Goal: Information Seeking & Learning: Learn about a topic

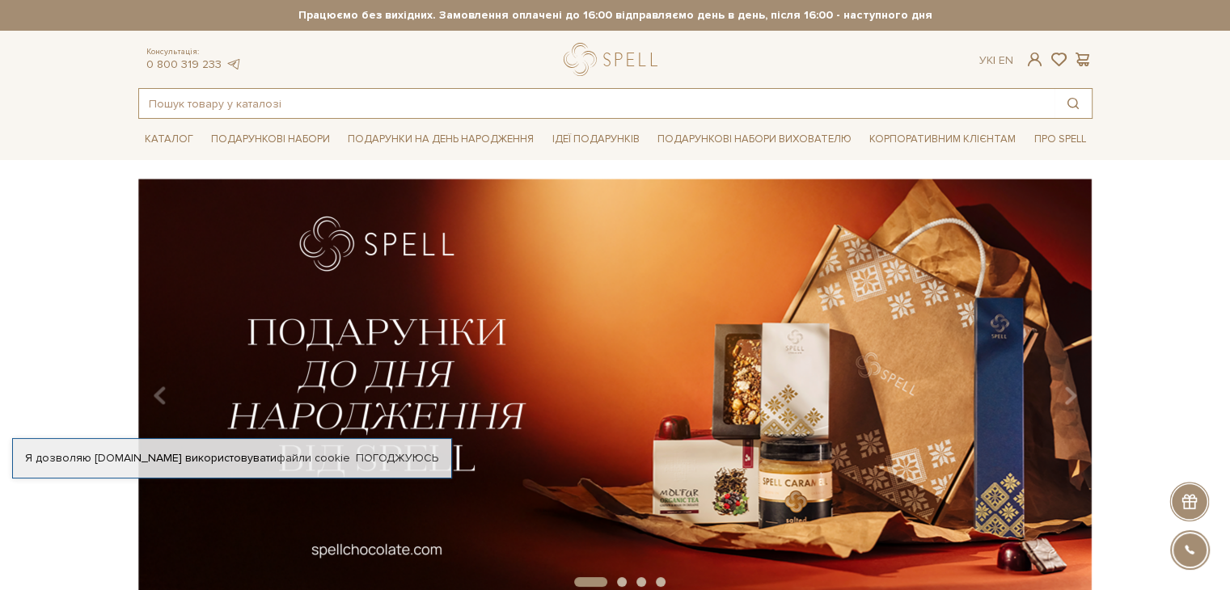
click at [297, 101] on input "text" at bounding box center [597, 103] width 916 height 29
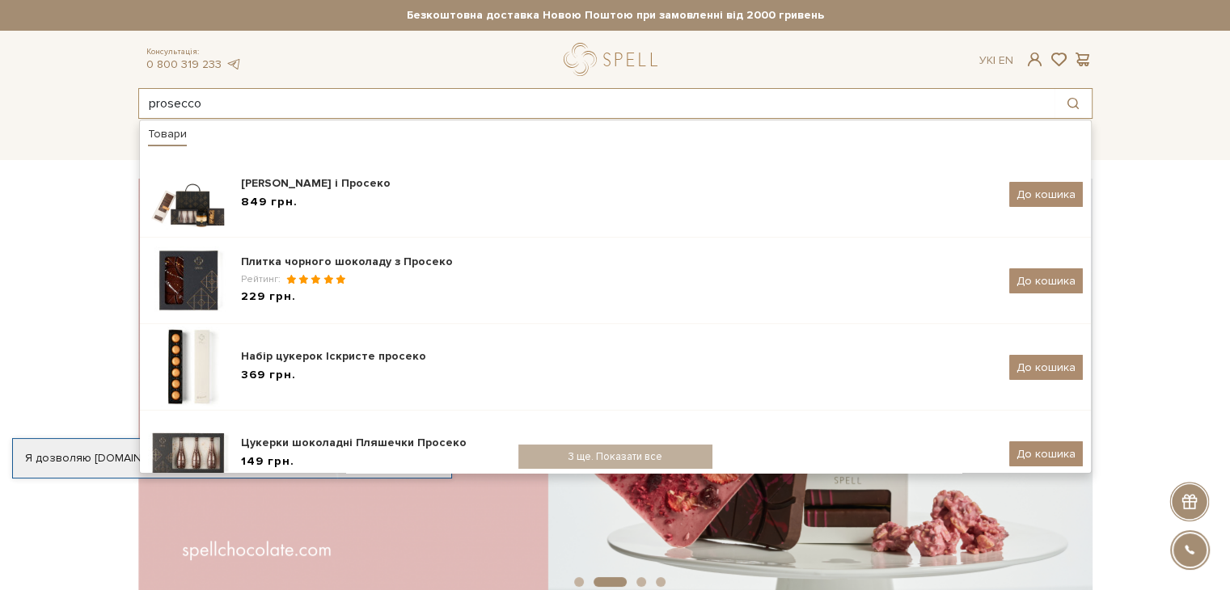
type input "prosecco"
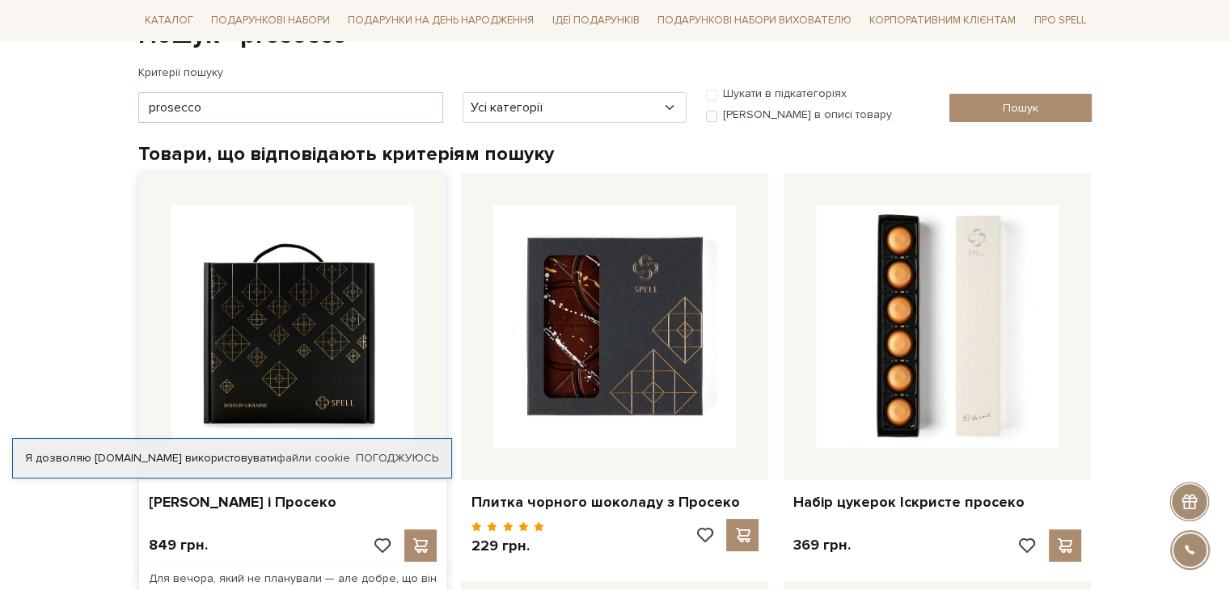
scroll to position [324, 0]
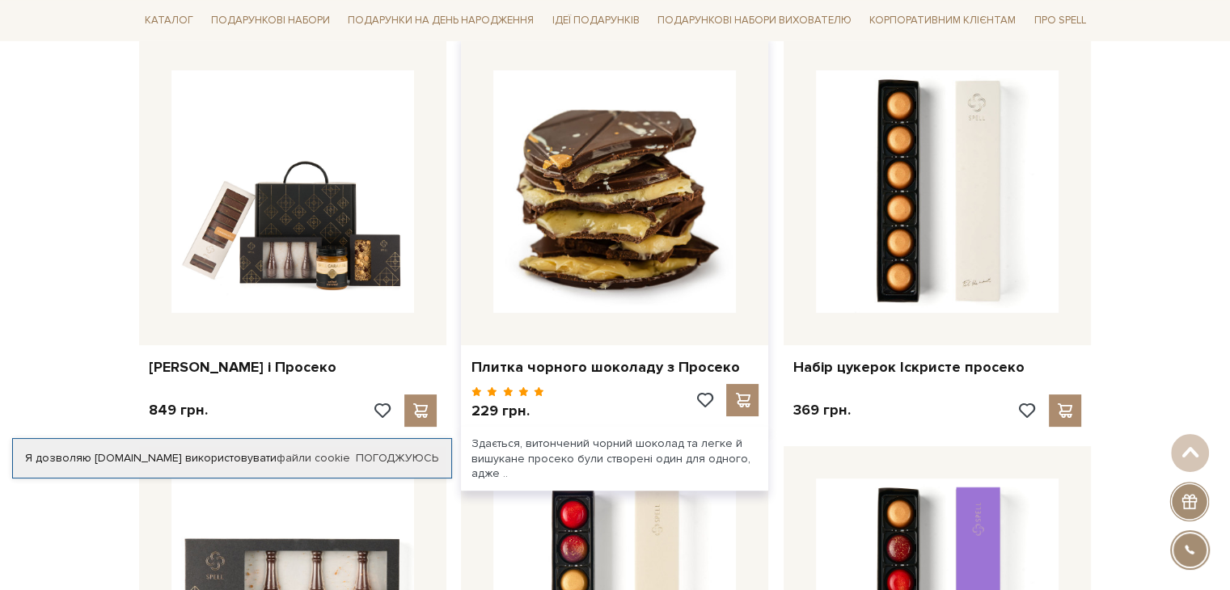
click at [602, 179] on img at bounding box center [614, 191] width 243 height 243
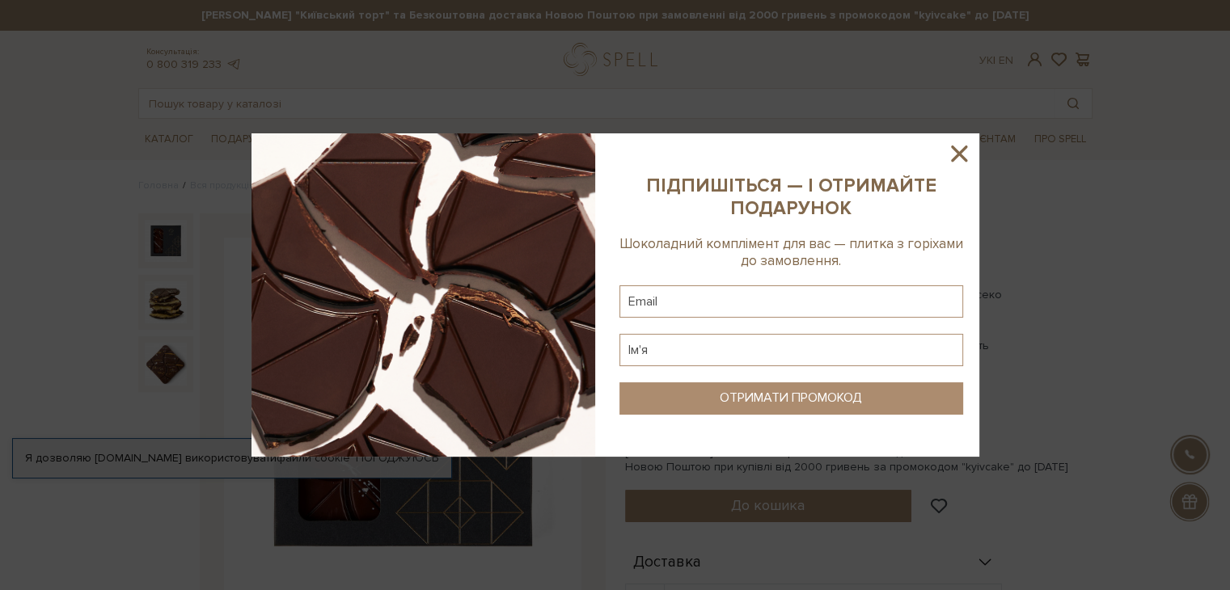
click at [962, 159] on icon at bounding box center [960, 154] width 28 height 28
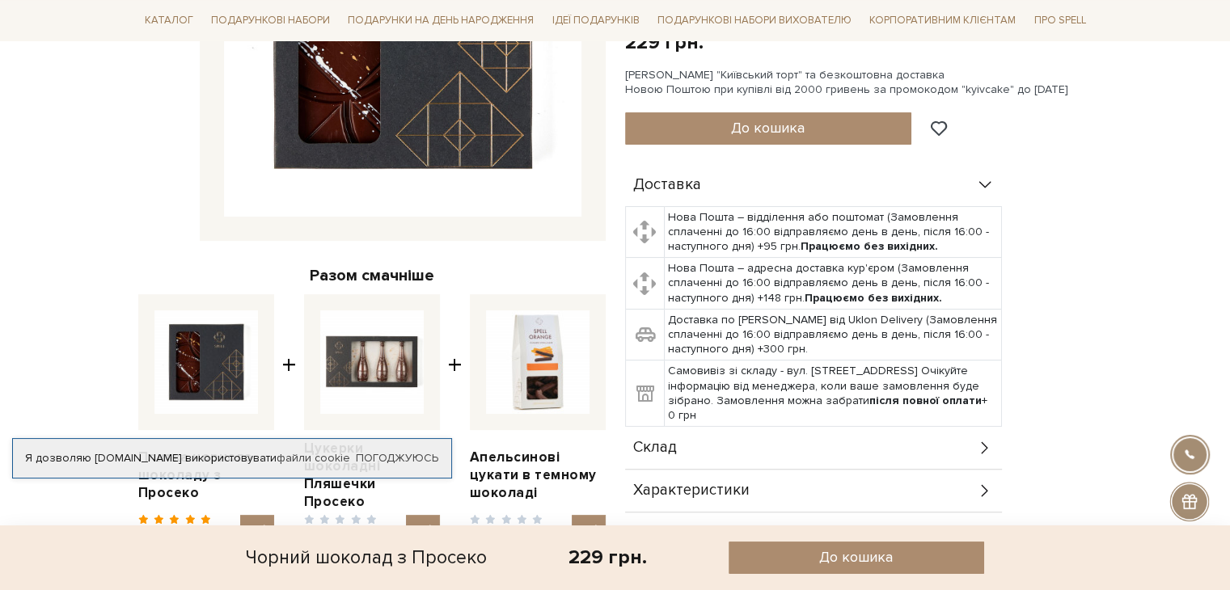
scroll to position [566, 0]
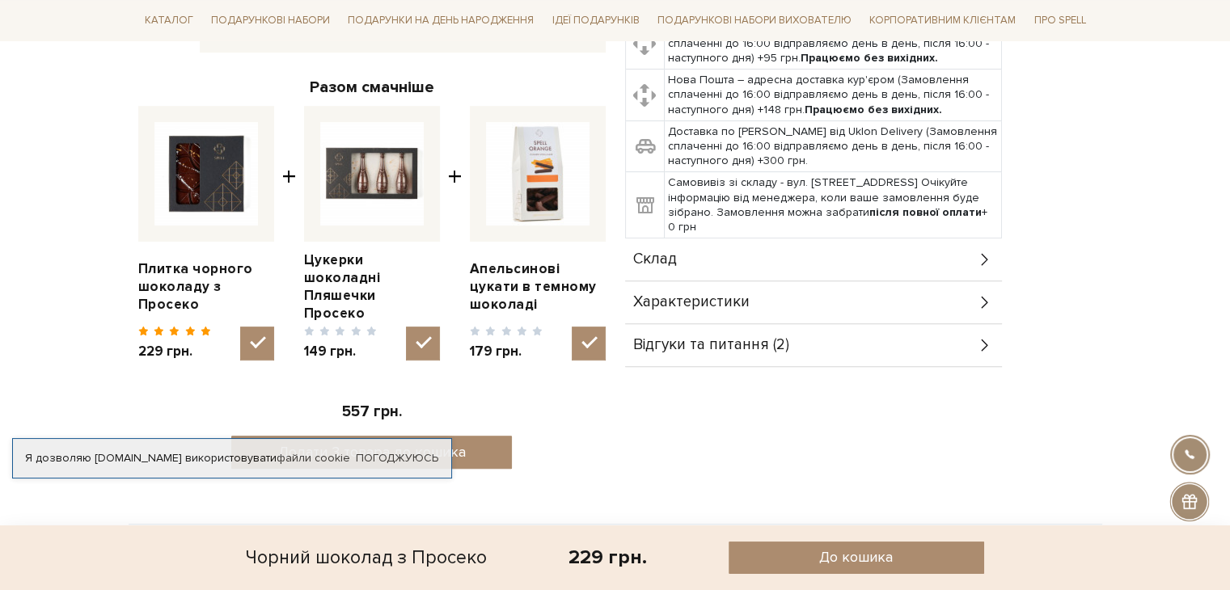
click at [821, 281] on div "Характеристики" at bounding box center [813, 302] width 377 height 42
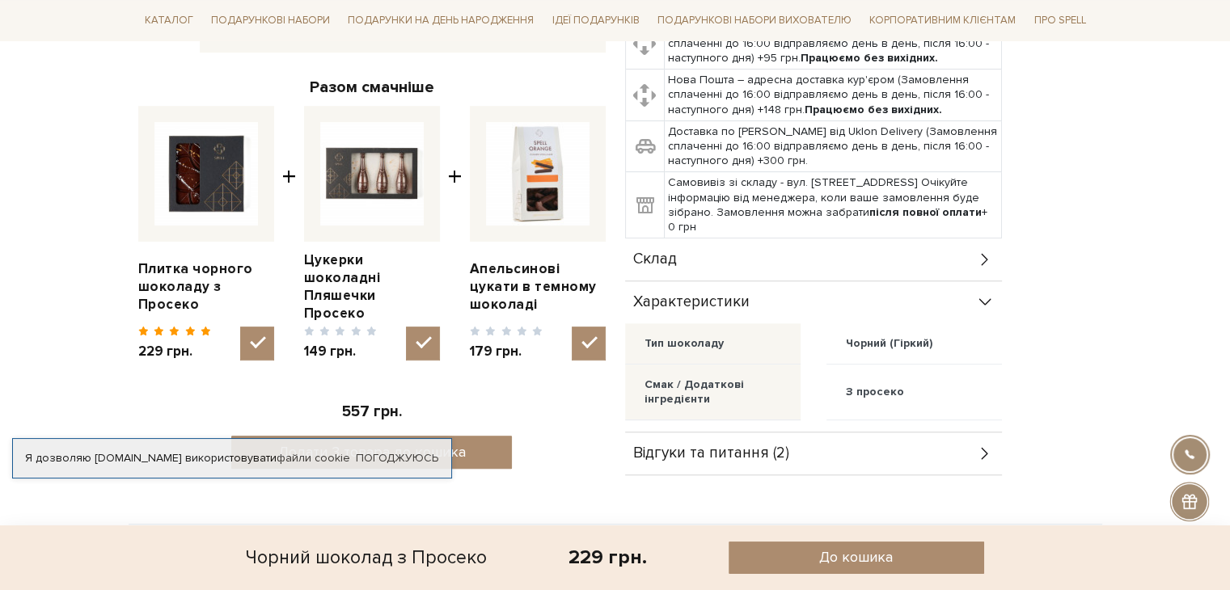
click at [825, 239] on div "Склад" at bounding box center [813, 260] width 377 height 42
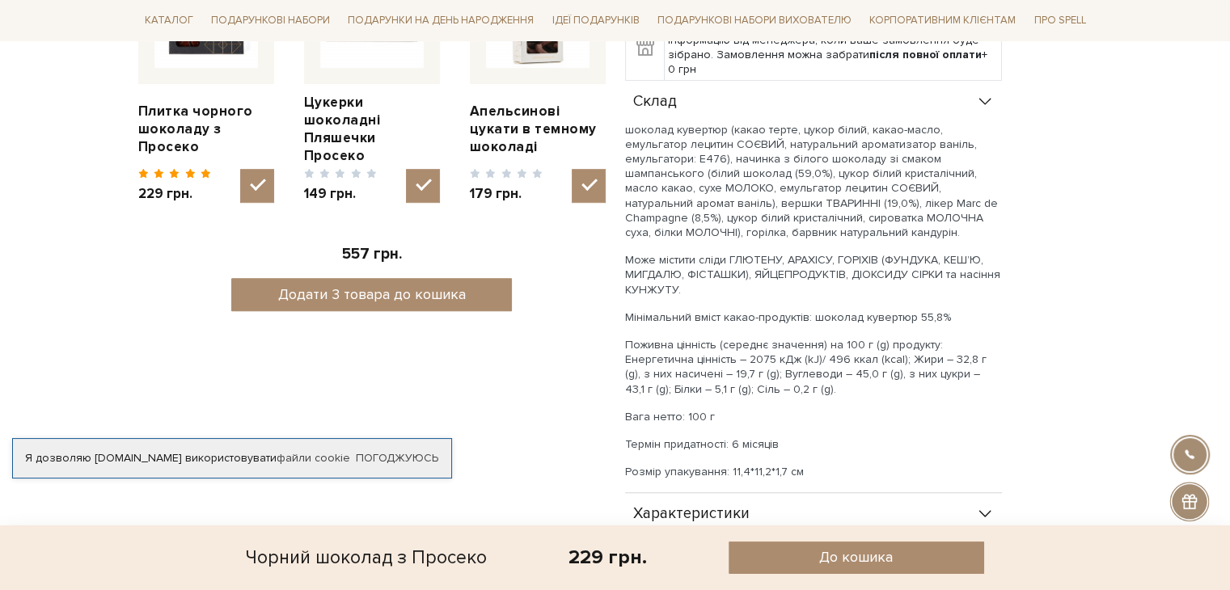
scroll to position [728, 0]
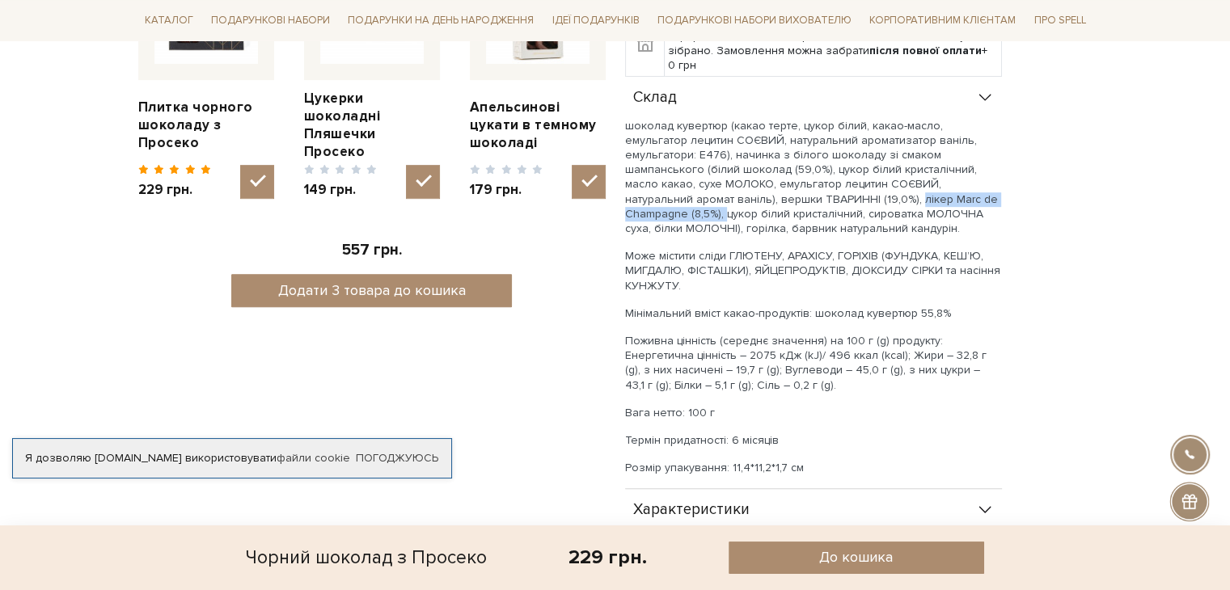
drag, startPoint x: 723, startPoint y: 180, endPoint x: 893, endPoint y: 176, distance: 169.9
click at [893, 176] on p "шоколад кувертюр (какао терте, цукор білий, какао-масло, емульгатор лецитин СОЄ…" at bounding box center [813, 178] width 377 height 118
click at [1107, 170] on body "Подарункові набори SALE Корпоративним клієнтам Доставка і оплата Консультація: …" at bounding box center [615, 535] width 1230 height 2527
drag, startPoint x: 724, startPoint y: 180, endPoint x: 857, endPoint y: 177, distance: 133.5
click at [857, 177] on p "шоколад кувертюр (какао терте, цукор білий, какао-масло, емульгатор лецитин СОЄ…" at bounding box center [813, 178] width 377 height 118
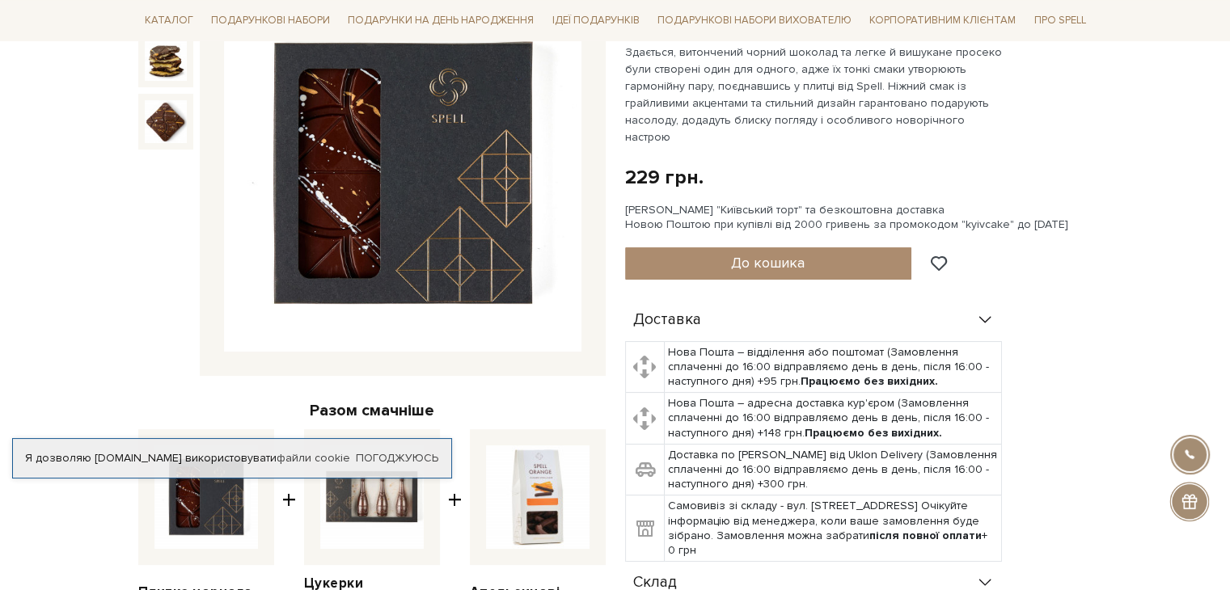
scroll to position [0, 0]
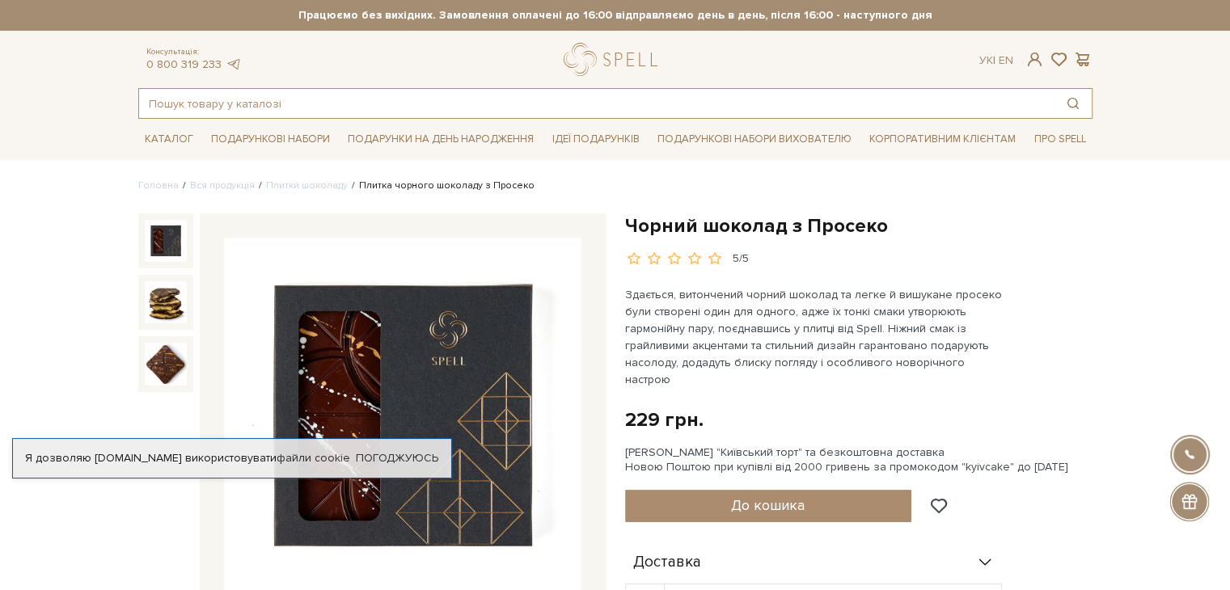
click at [294, 104] on input "text" at bounding box center [597, 103] width 916 height 29
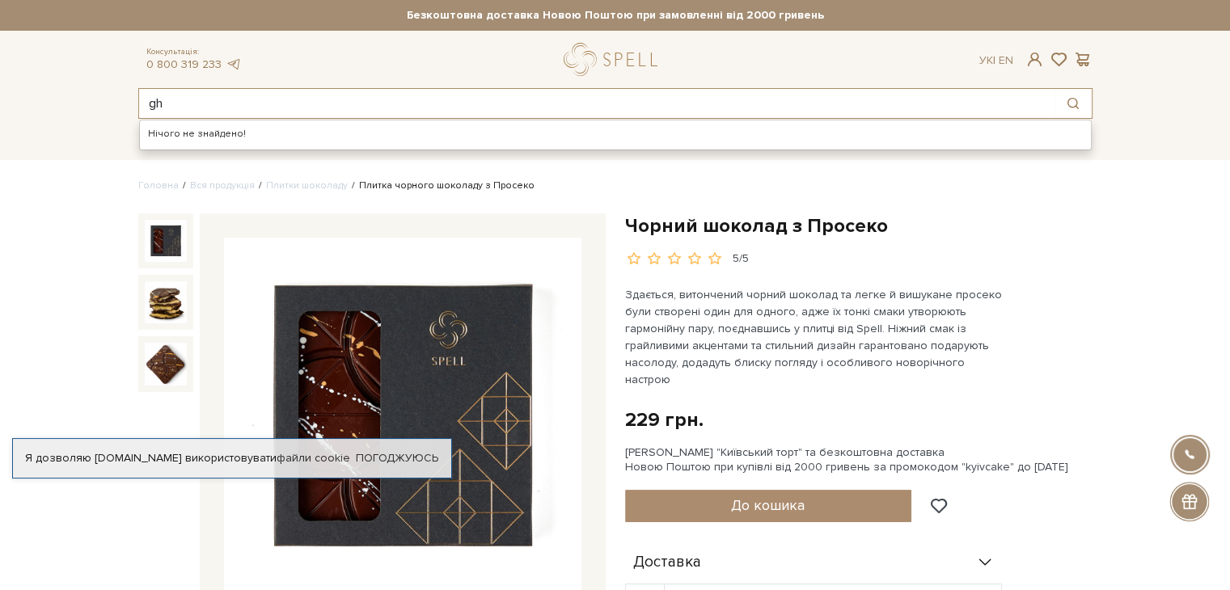
type input "g"
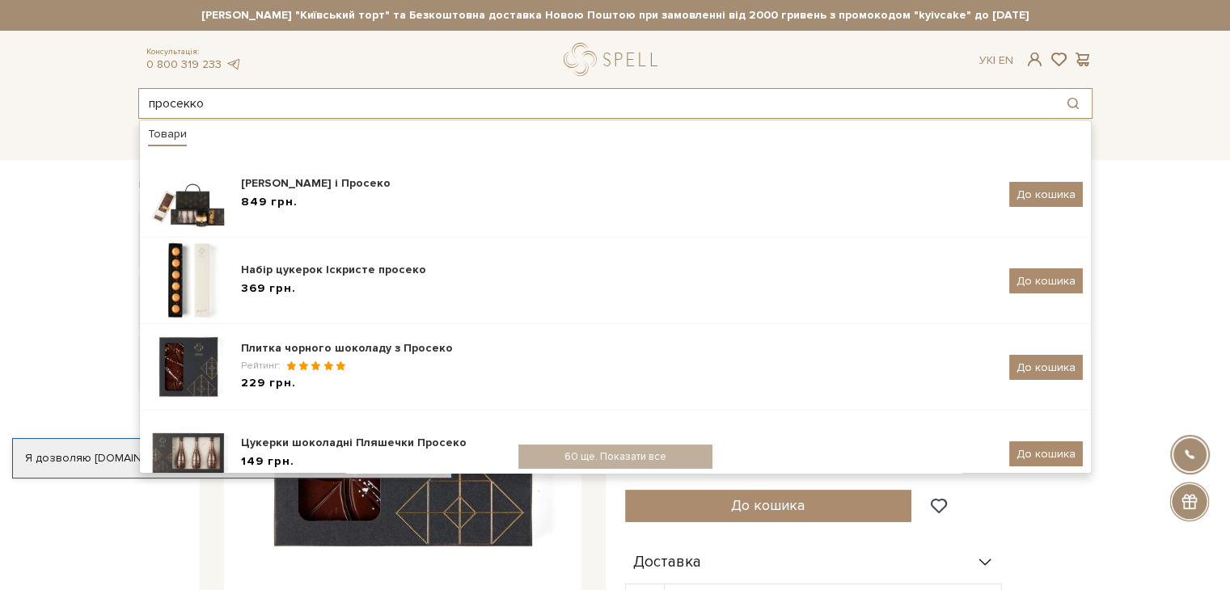
type input "просекко"
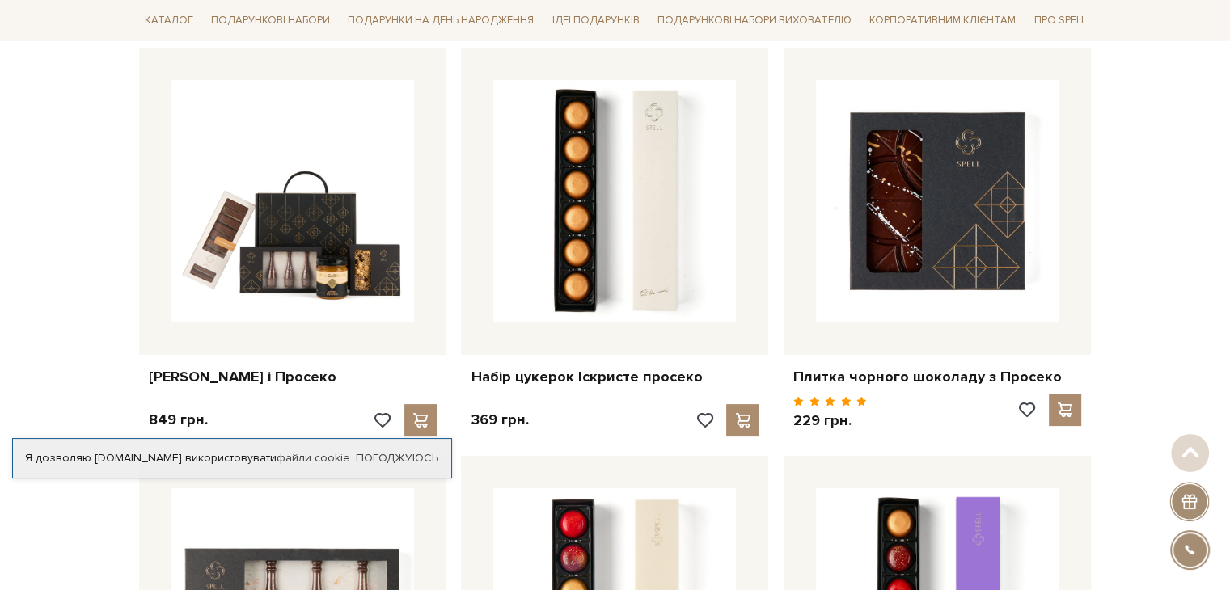
scroll to position [324, 0]
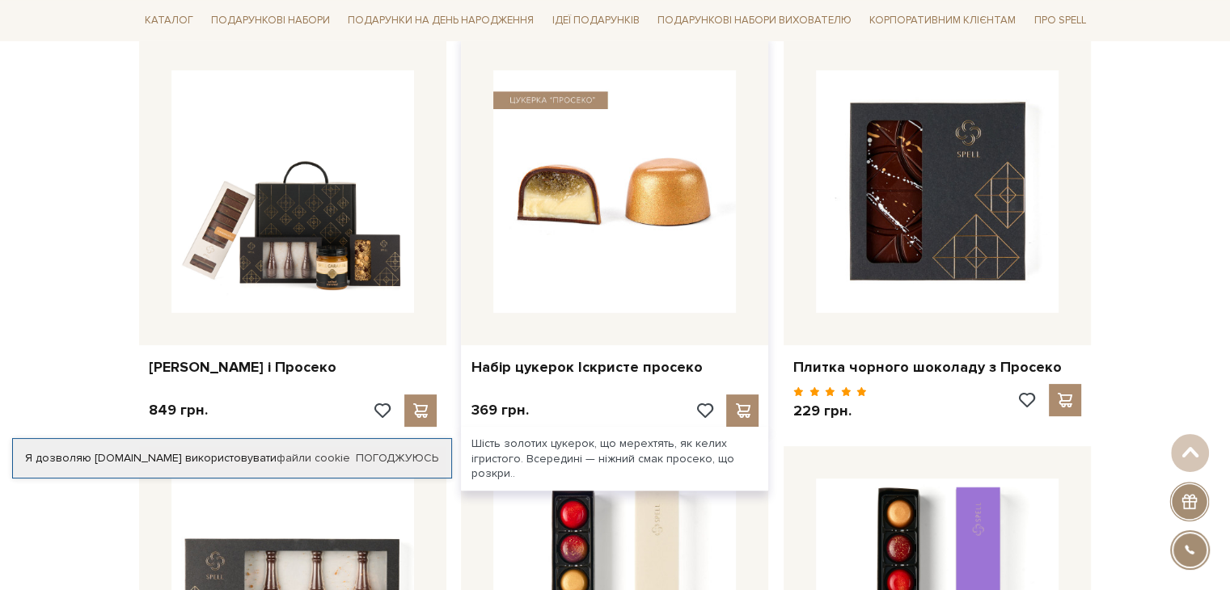
click at [599, 188] on img at bounding box center [614, 191] width 243 height 243
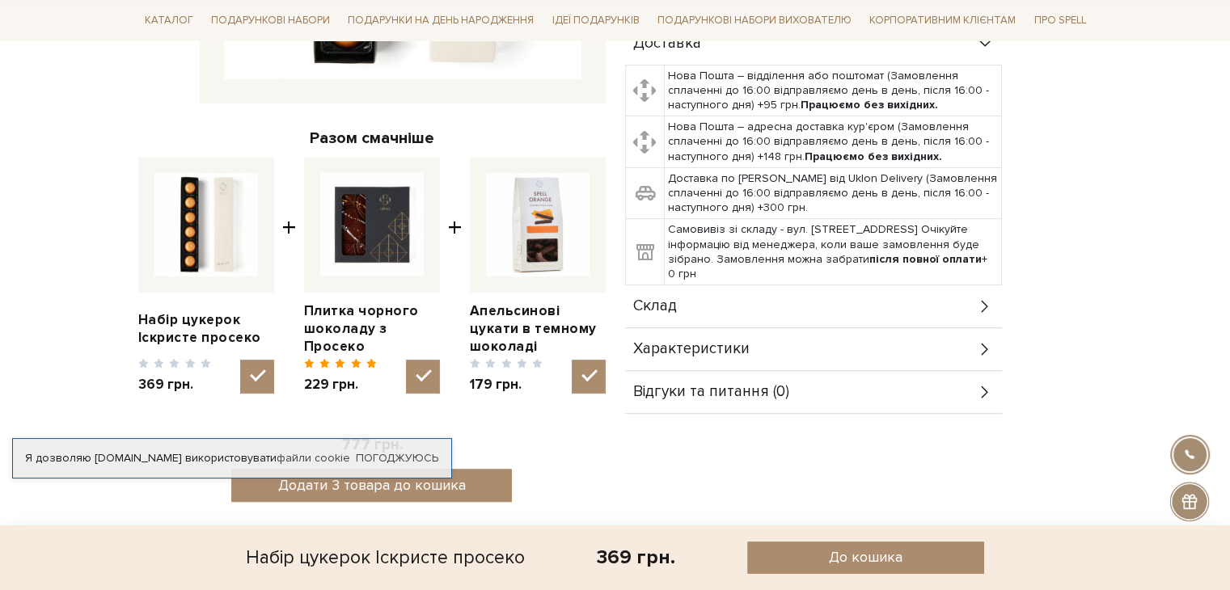
scroll to position [647, 0]
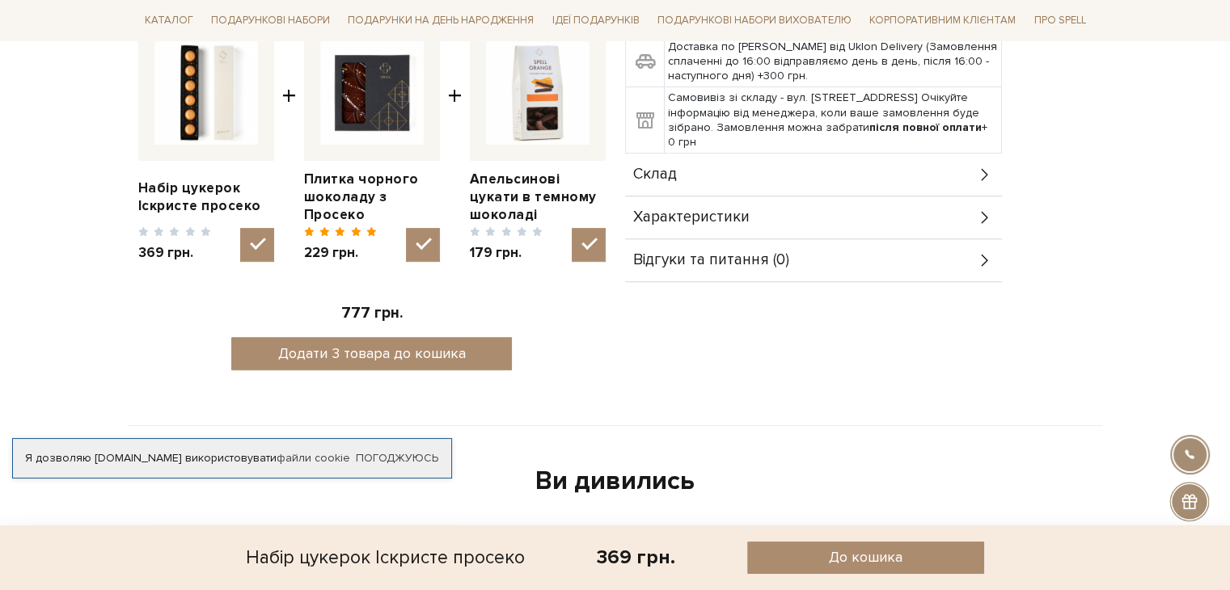
click at [678, 165] on div "Склад" at bounding box center [813, 175] width 377 height 42
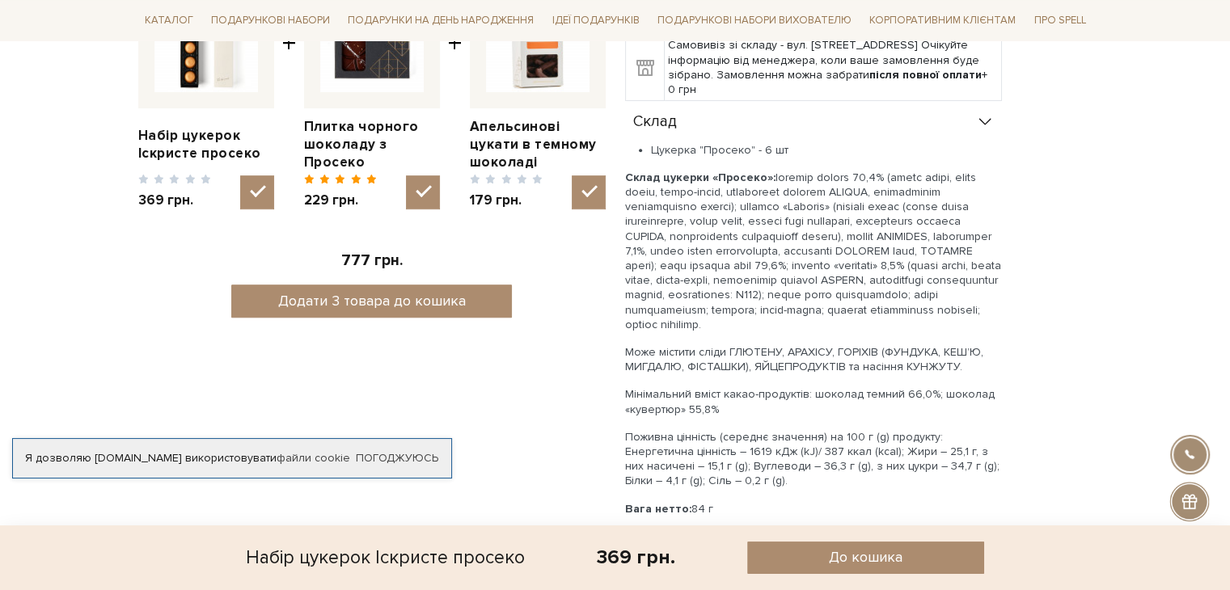
scroll to position [728, 0]
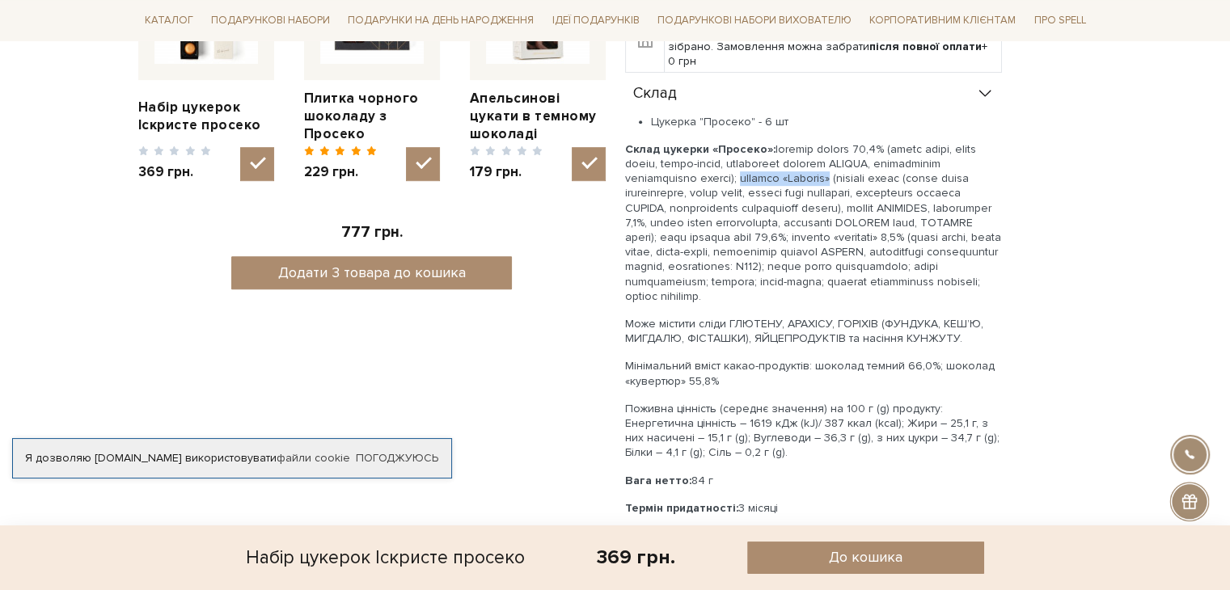
drag, startPoint x: 744, startPoint y: 179, endPoint x: 845, endPoint y: 180, distance: 101.1
click at [845, 180] on p "Склад цукерки «Просеко»:" at bounding box center [813, 223] width 377 height 162
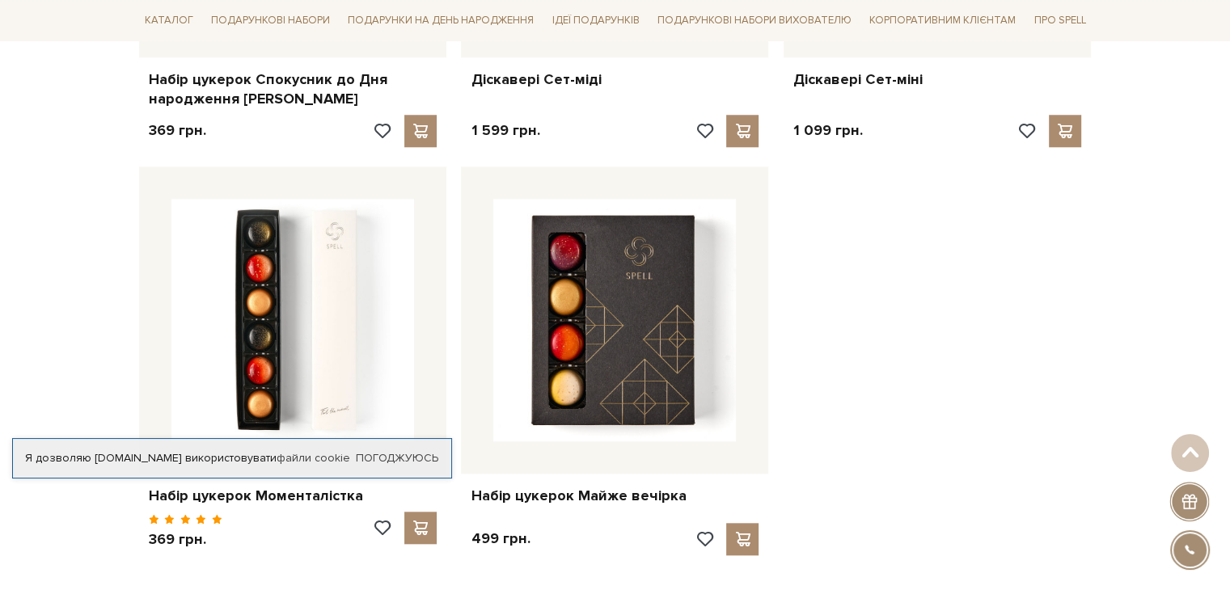
scroll to position [1537, 0]
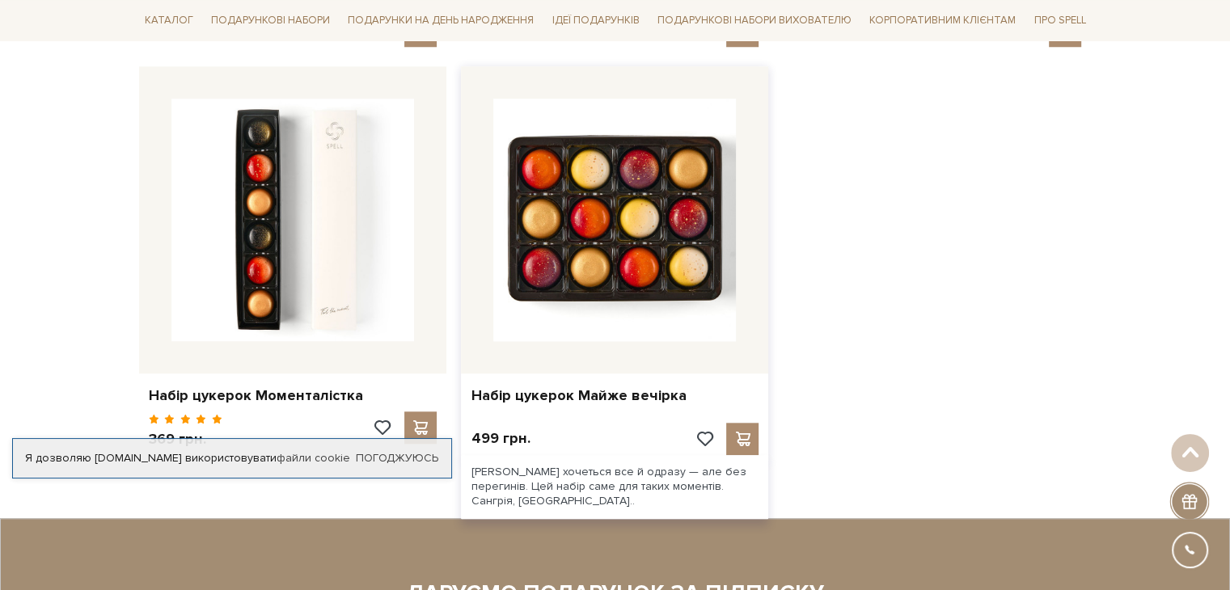
click at [658, 243] on img at bounding box center [614, 220] width 243 height 243
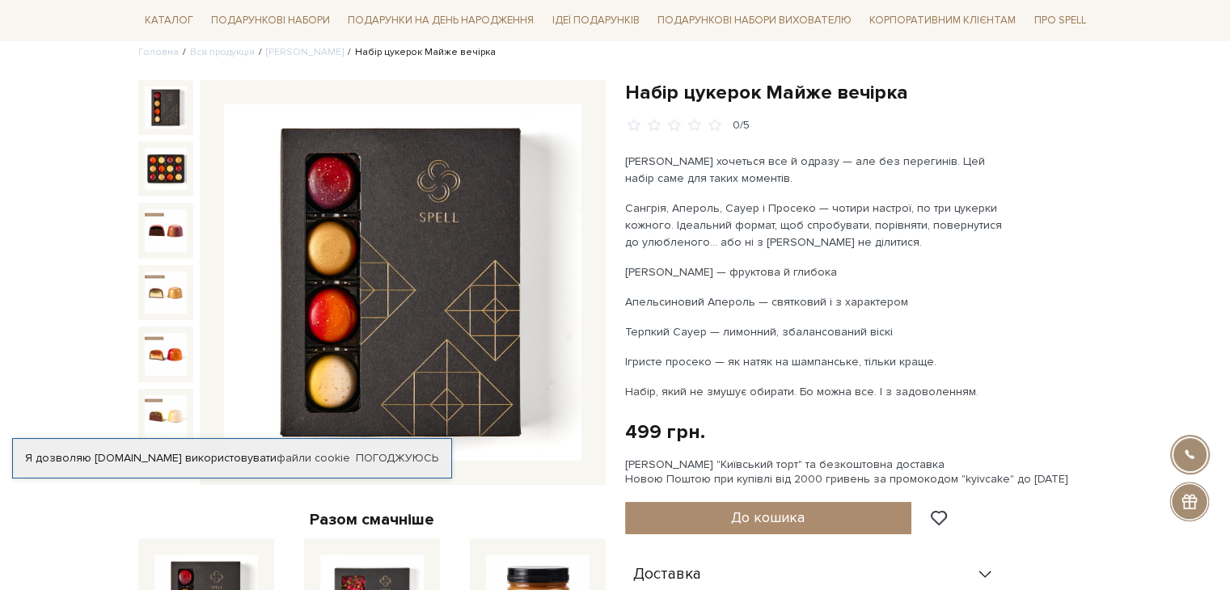
scroll to position [162, 0]
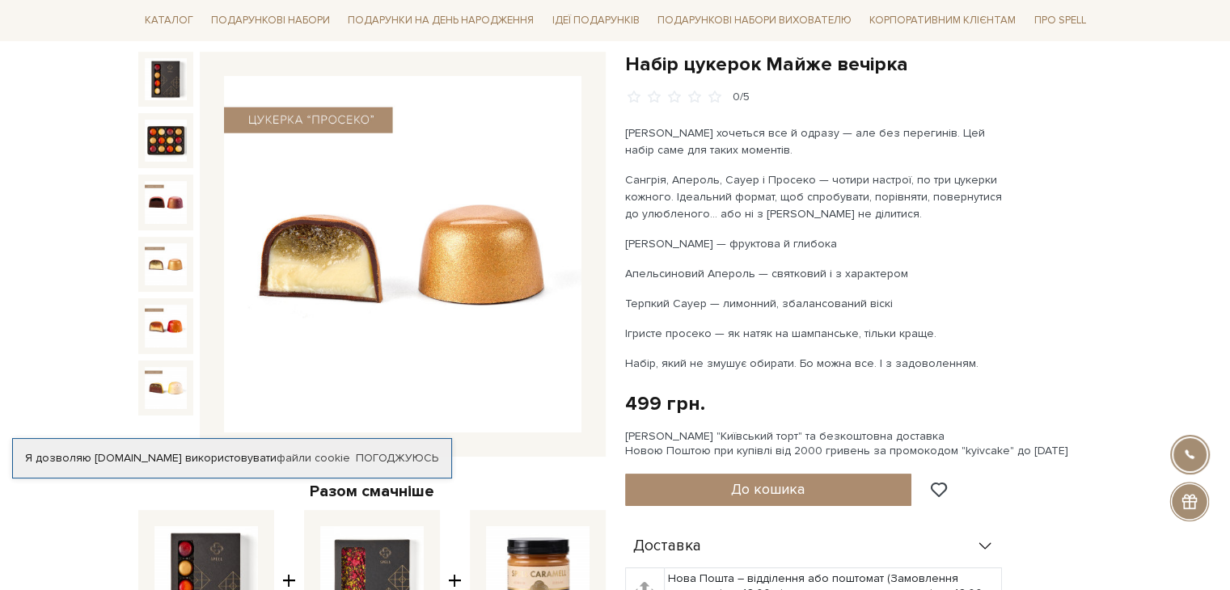
click at [1095, 243] on div "Набір цукерок Майже вечірка 0/5 Іноді хочеться все й одразу — але без перегинів…" at bounding box center [859, 484] width 487 height 865
drag, startPoint x: 624, startPoint y: 332, endPoint x: 1027, endPoint y: 324, distance: 402.9
click at [1027, 324] on div "Набір цукерок Майже вечірка 0/5 Іноді хочеться все й одразу — але без перегинів…" at bounding box center [859, 484] width 468 height 865
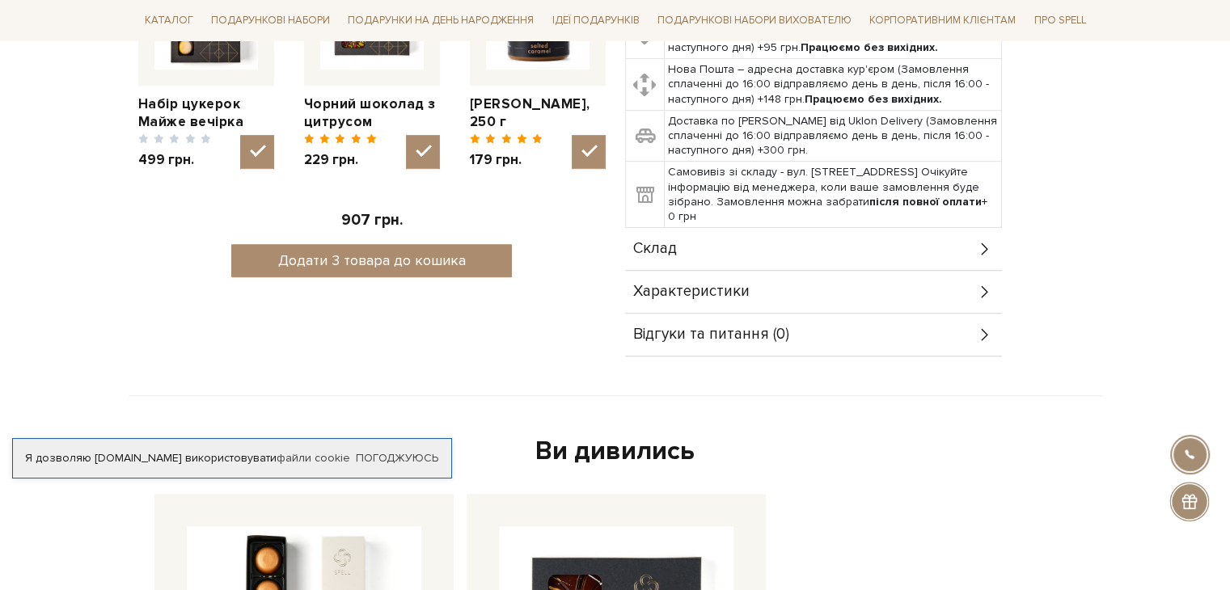
scroll to position [728, 0]
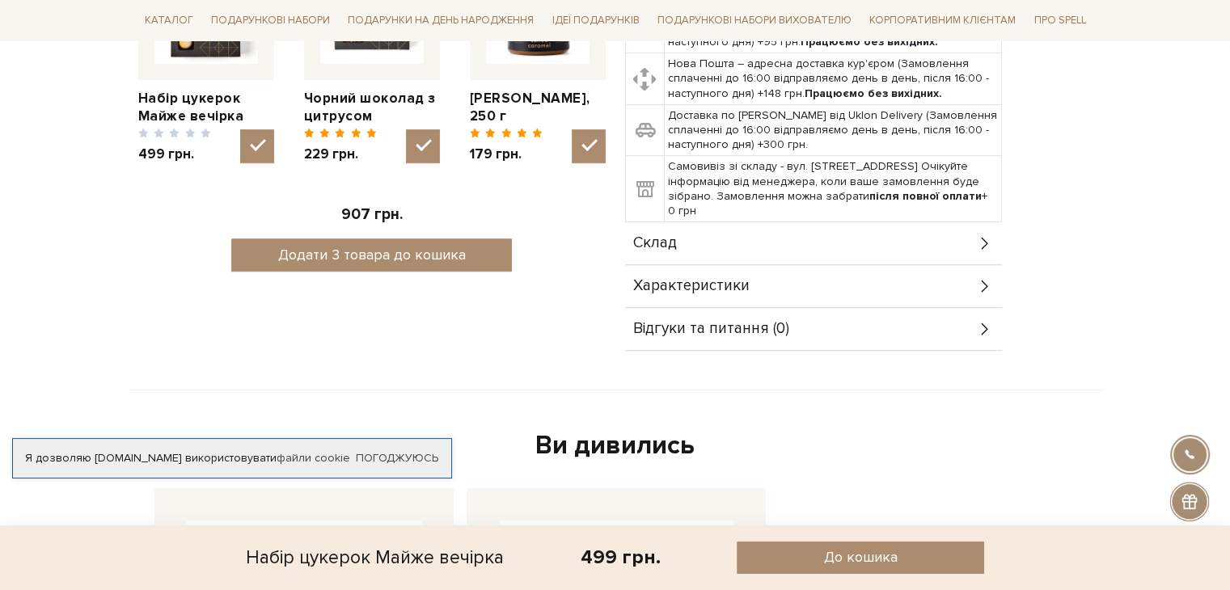
click at [688, 243] on div "Склад" at bounding box center [813, 243] width 377 height 42
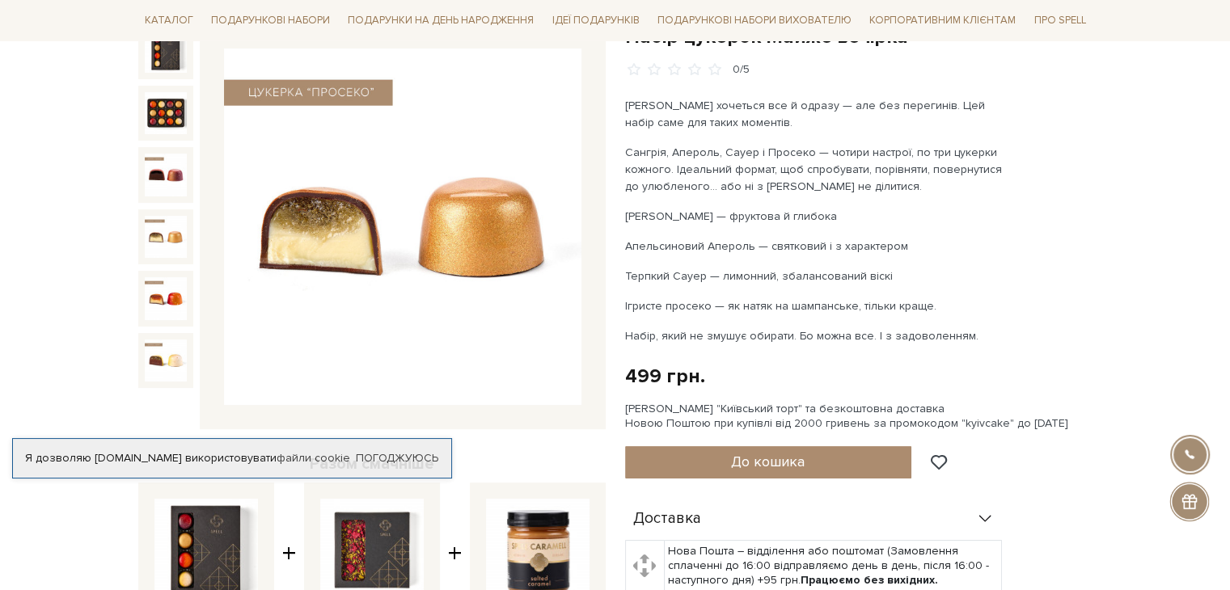
scroll to position [162, 0]
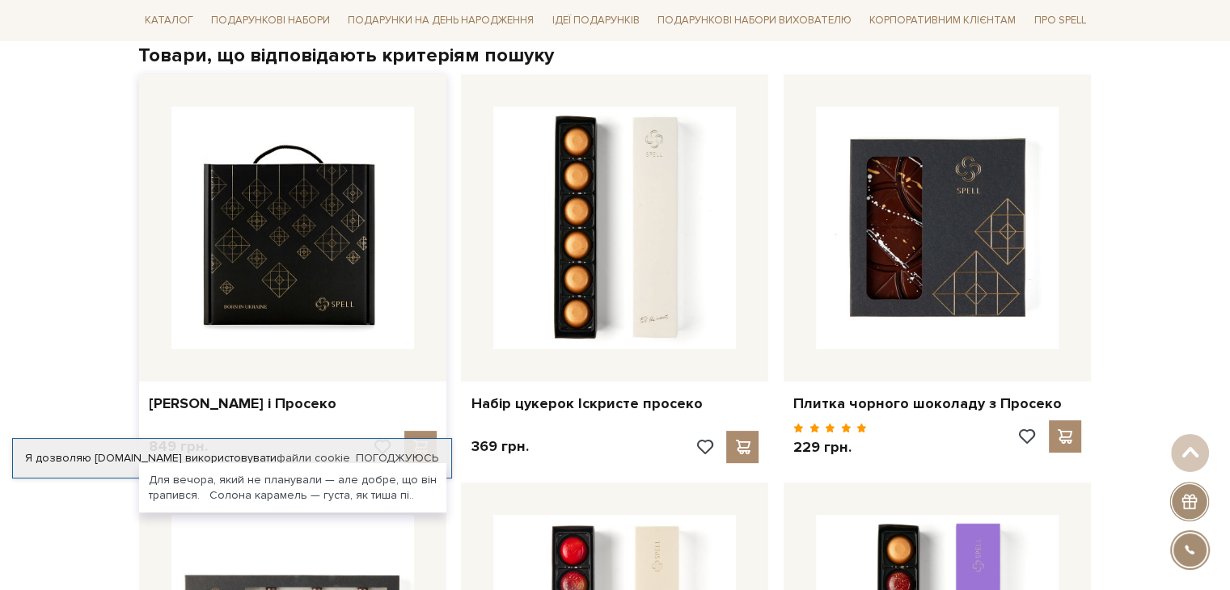
scroll to position [324, 0]
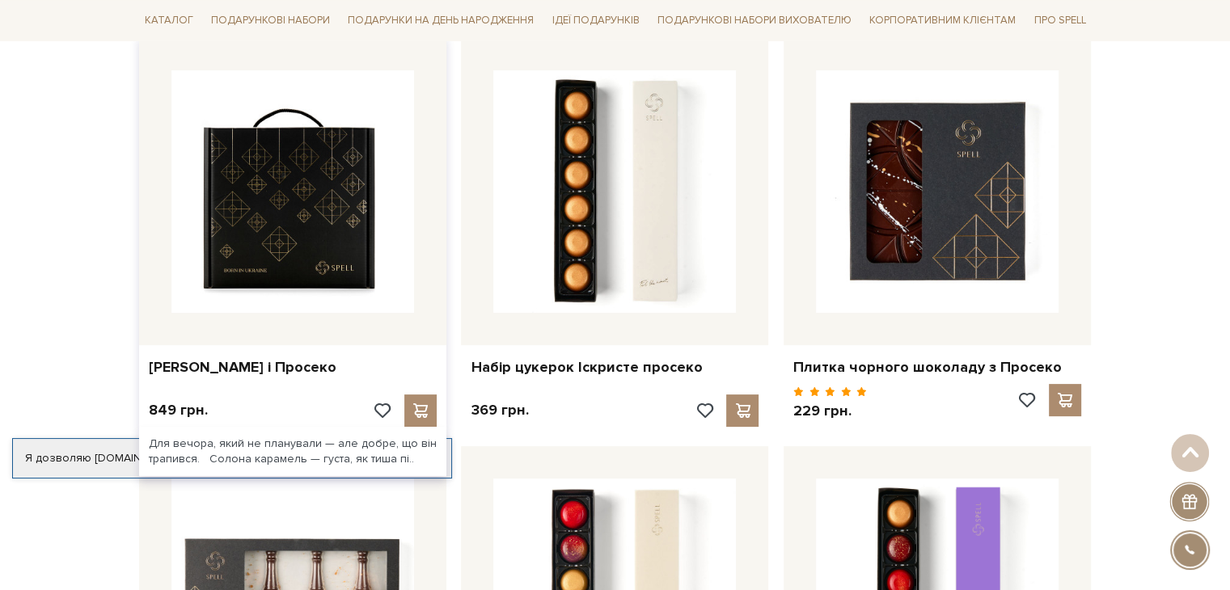
click at [267, 233] on img at bounding box center [292, 191] width 243 height 243
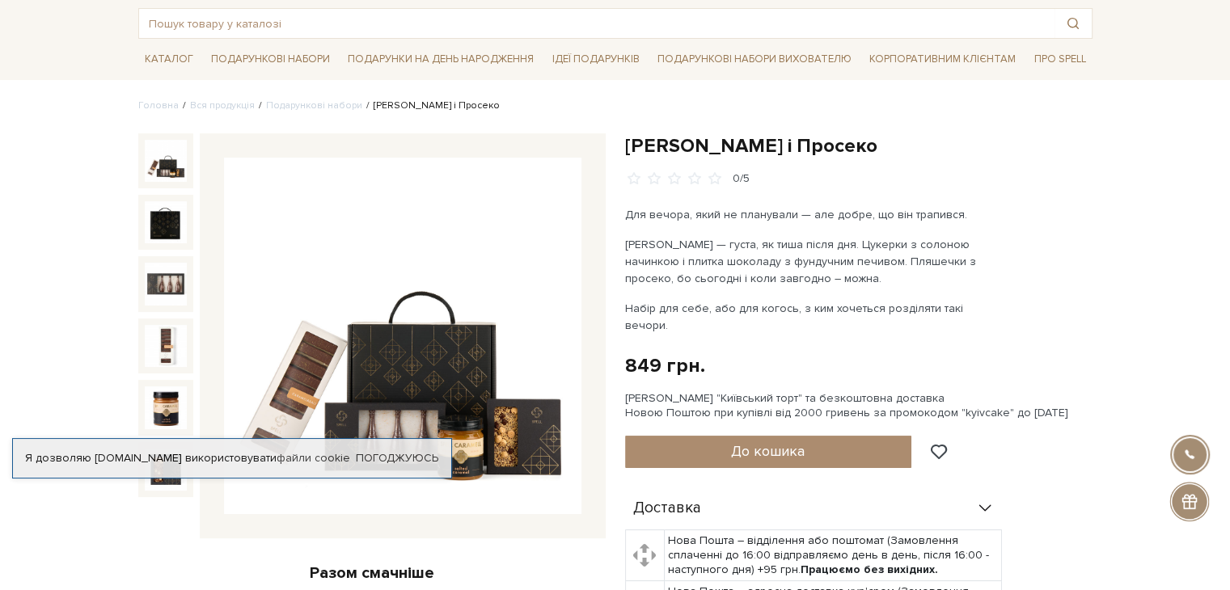
scroll to position [243, 0]
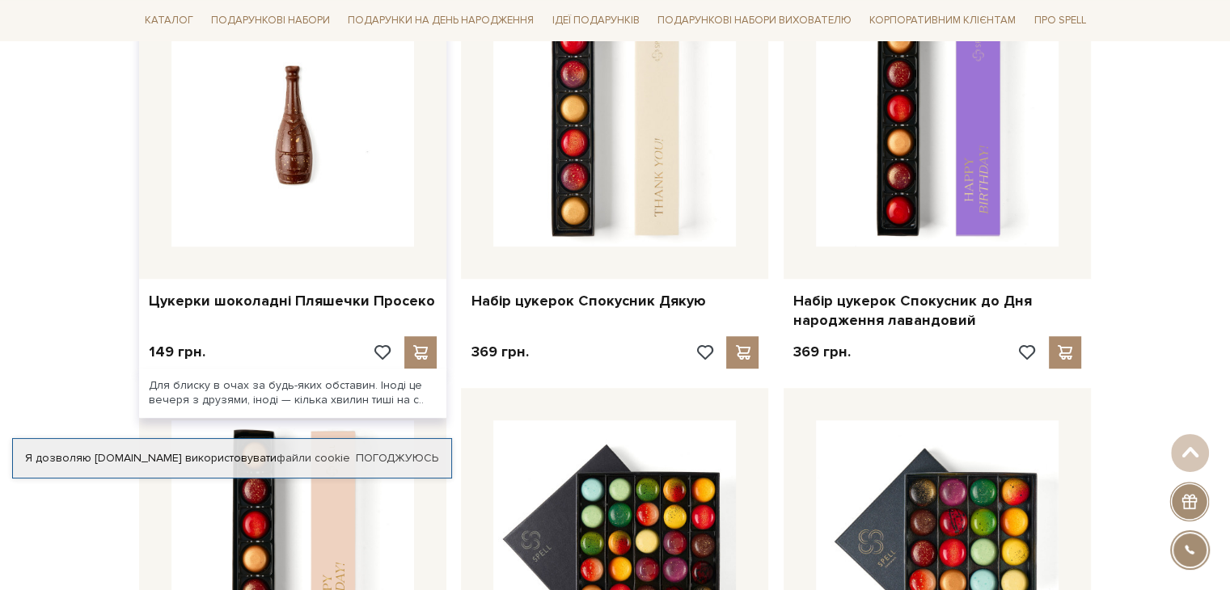
scroll to position [809, 0]
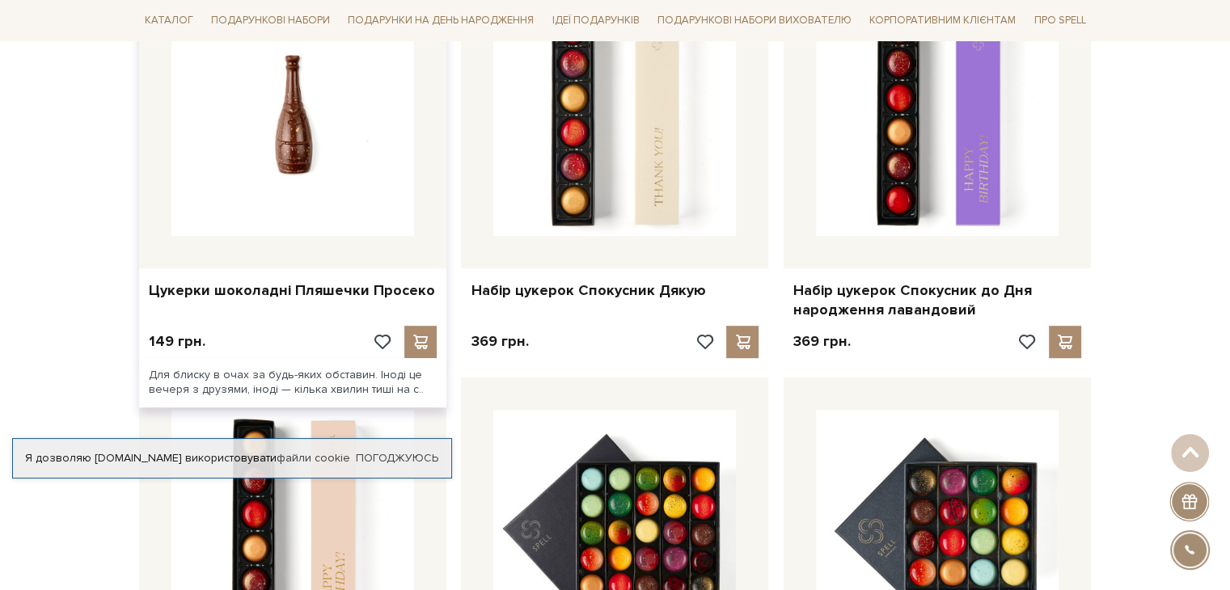
click at [327, 147] on img at bounding box center [292, 115] width 243 height 243
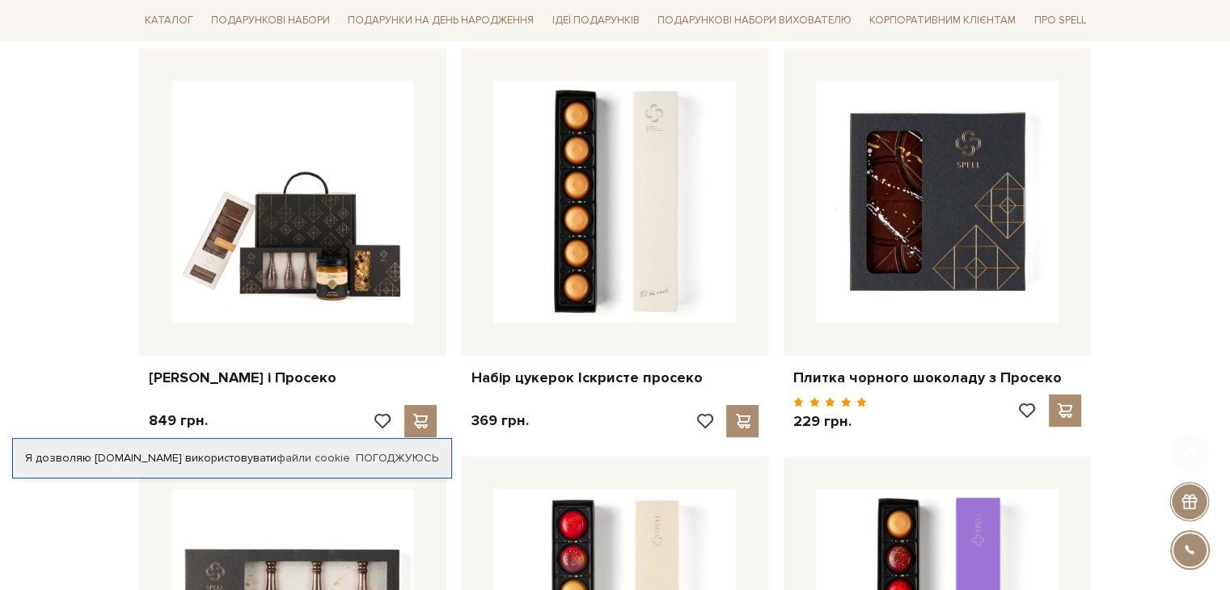
scroll to position [324, 0]
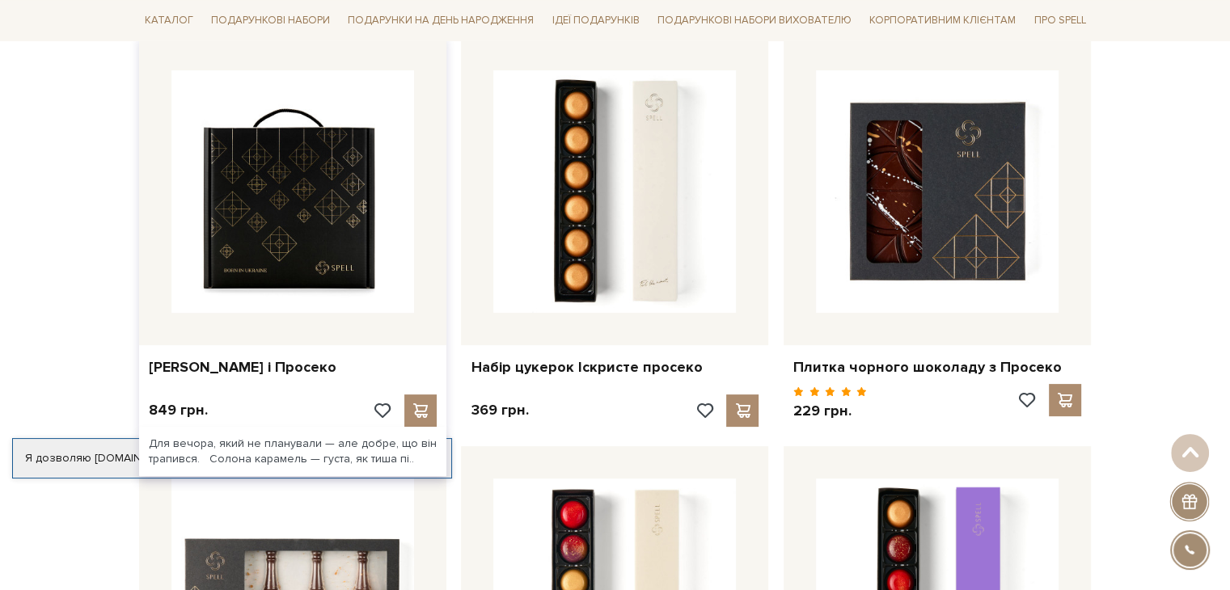
click at [332, 219] on img at bounding box center [292, 191] width 243 height 243
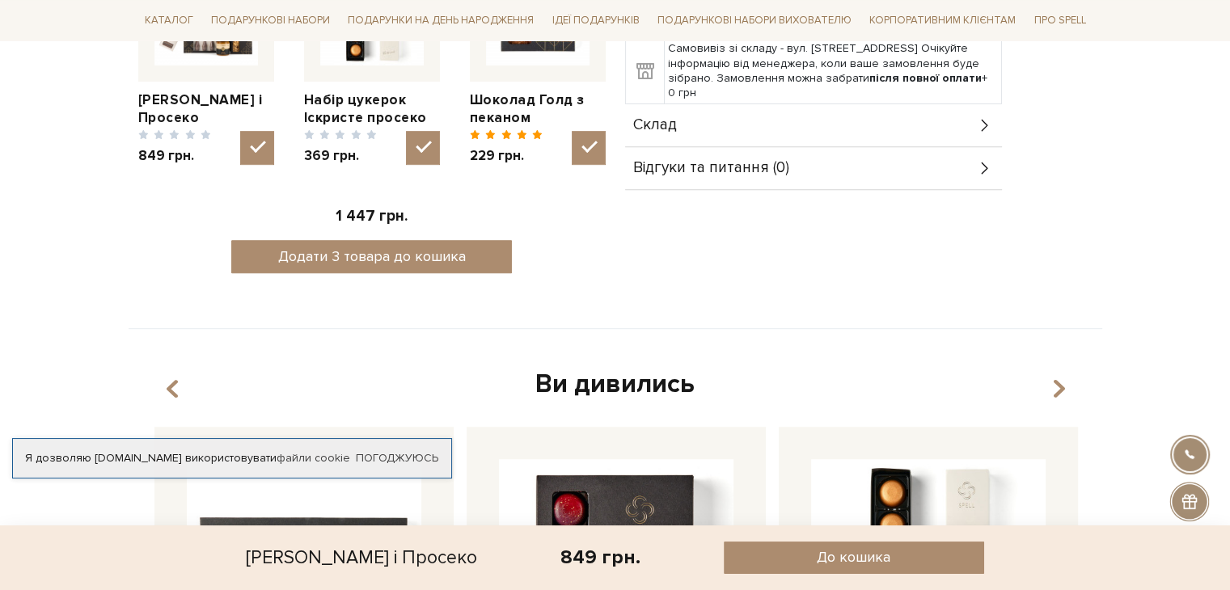
scroll to position [728, 0]
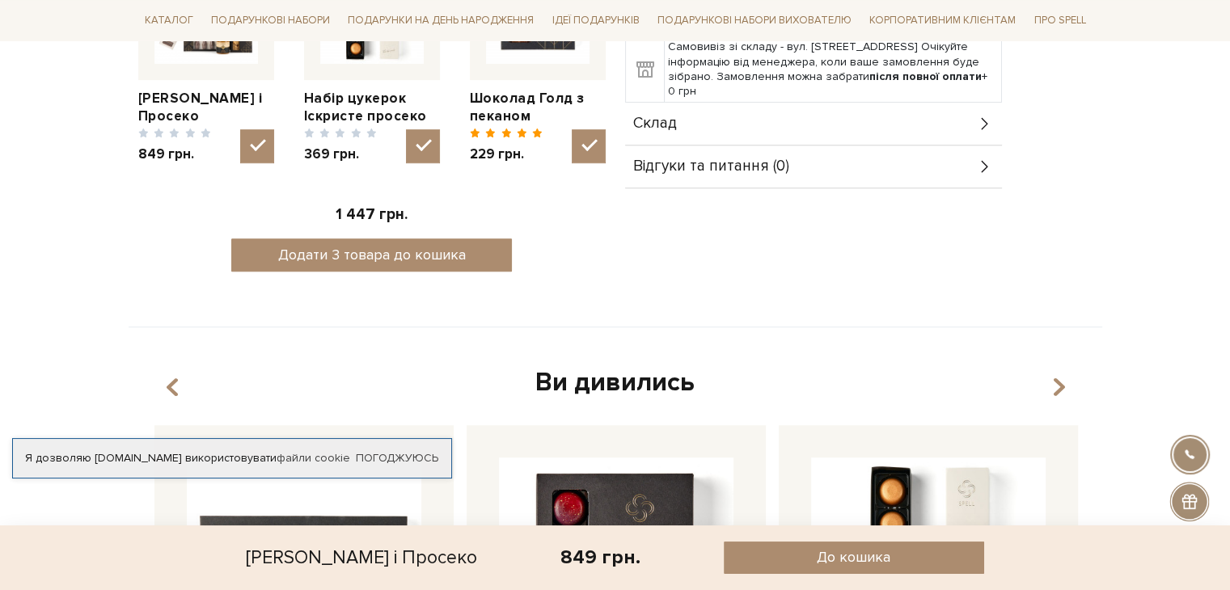
click at [669, 117] on div "Склад" at bounding box center [813, 124] width 377 height 42
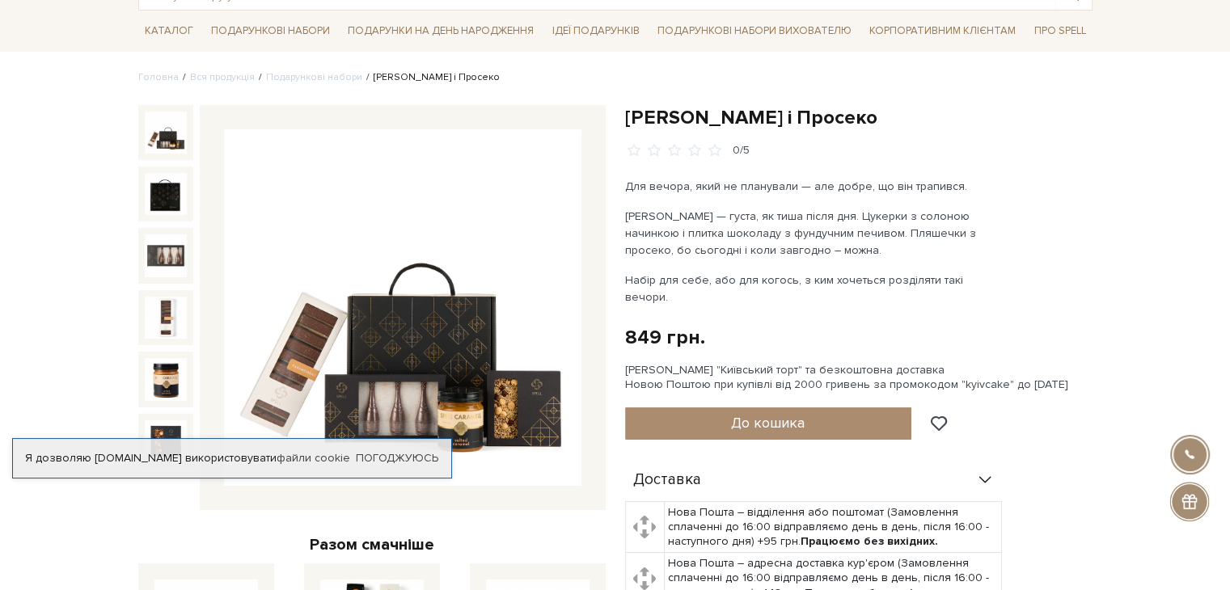
scroll to position [81, 0]
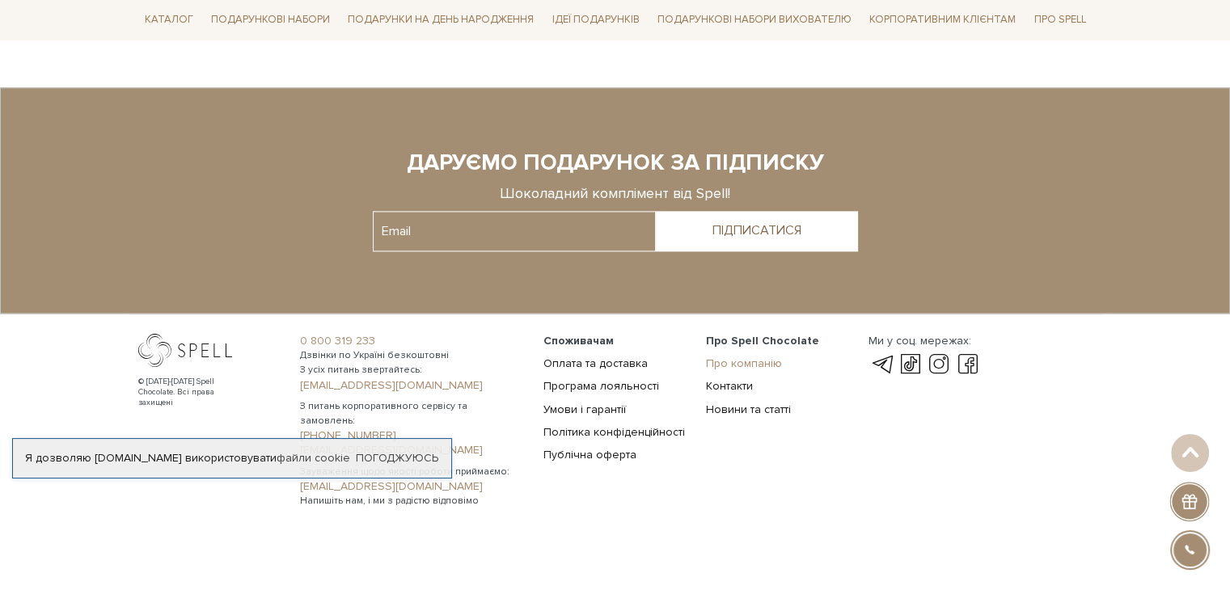
click at [766, 361] on link "Про компанію" at bounding box center [744, 364] width 76 height 14
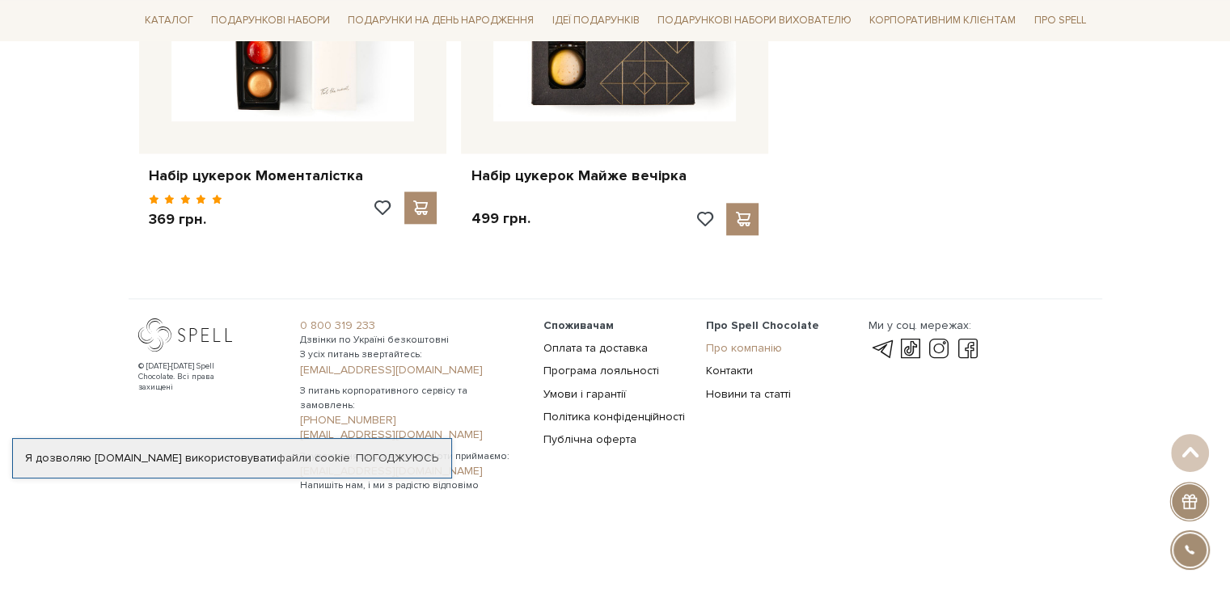
scroll to position [1741, 0]
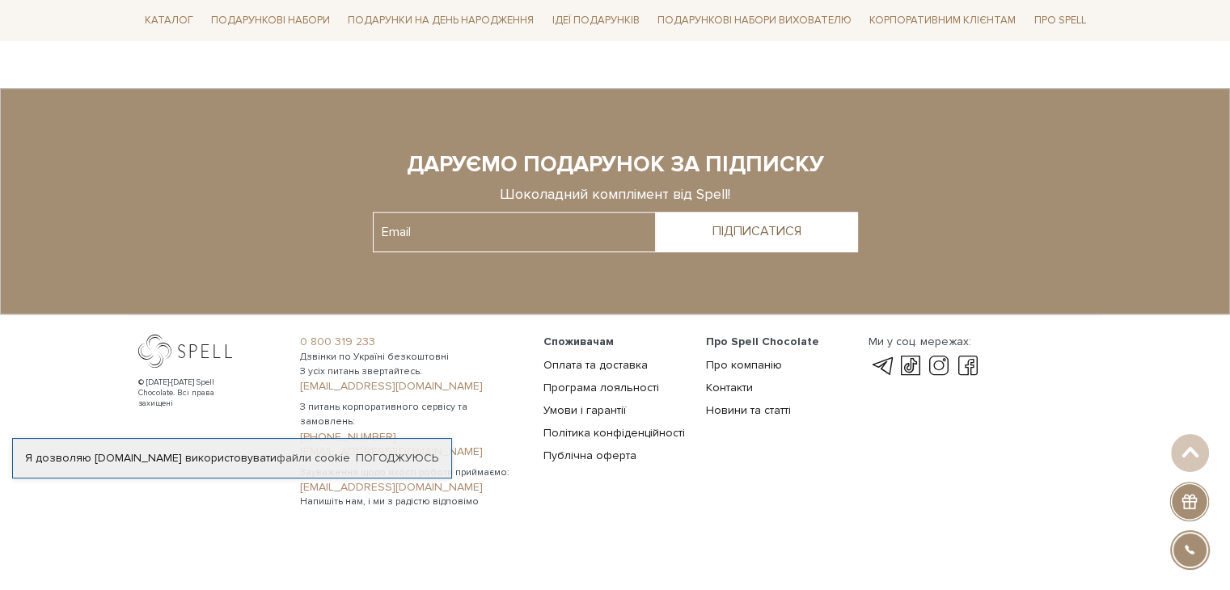
scroll to position [1301, 0]
